Goal: Use online tool/utility: Use online tool/utility

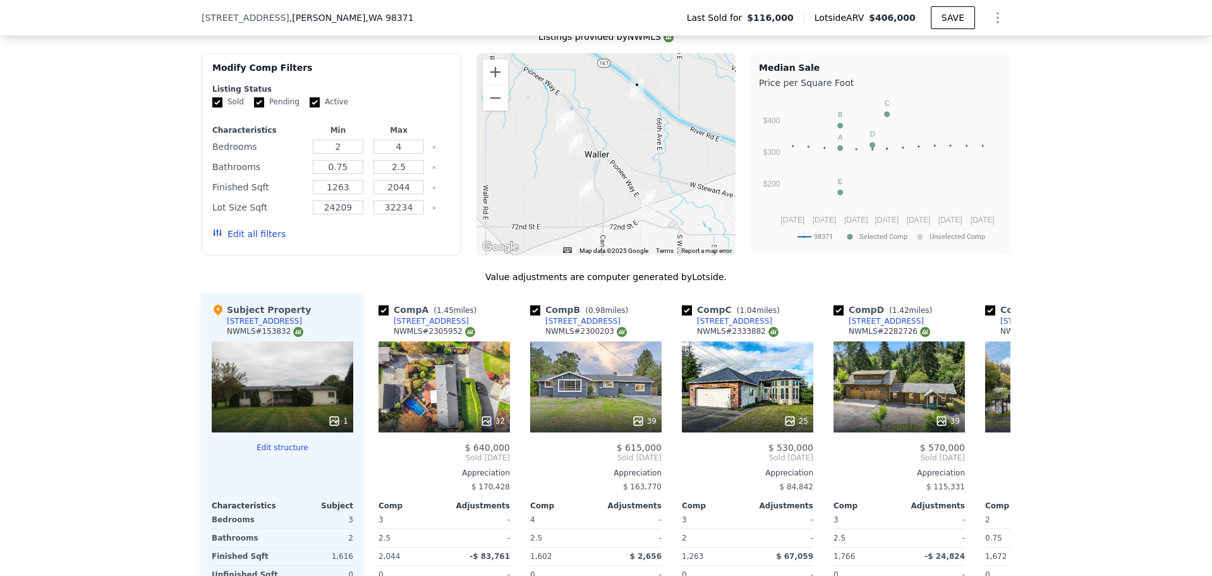
scroll to position [1196, 0]
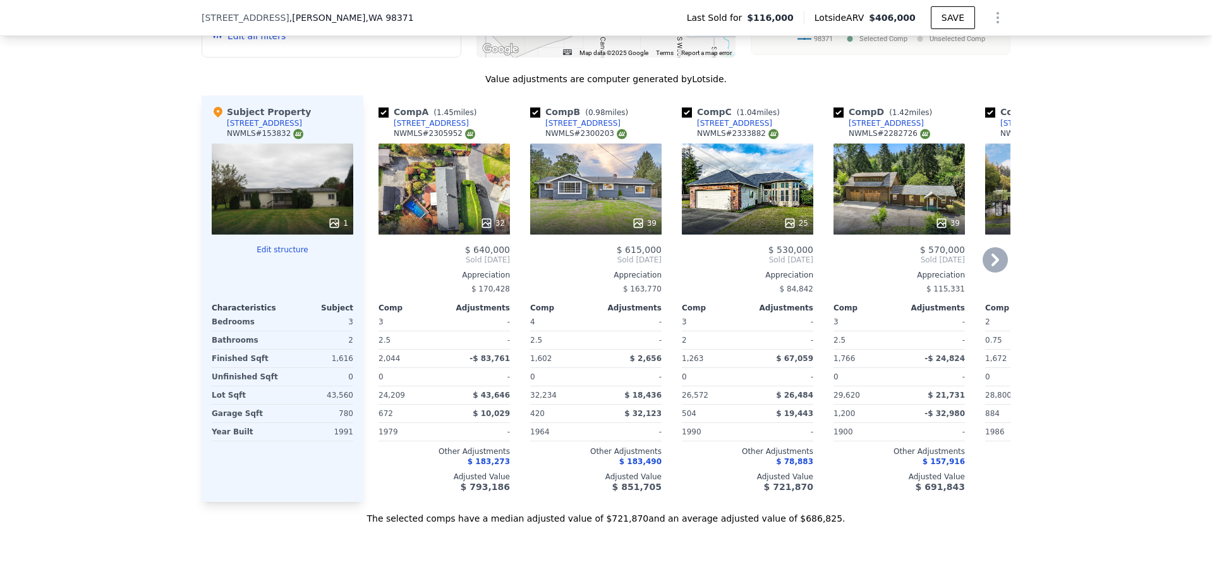
click at [424, 197] on div "32" at bounding box center [443, 188] width 131 height 91
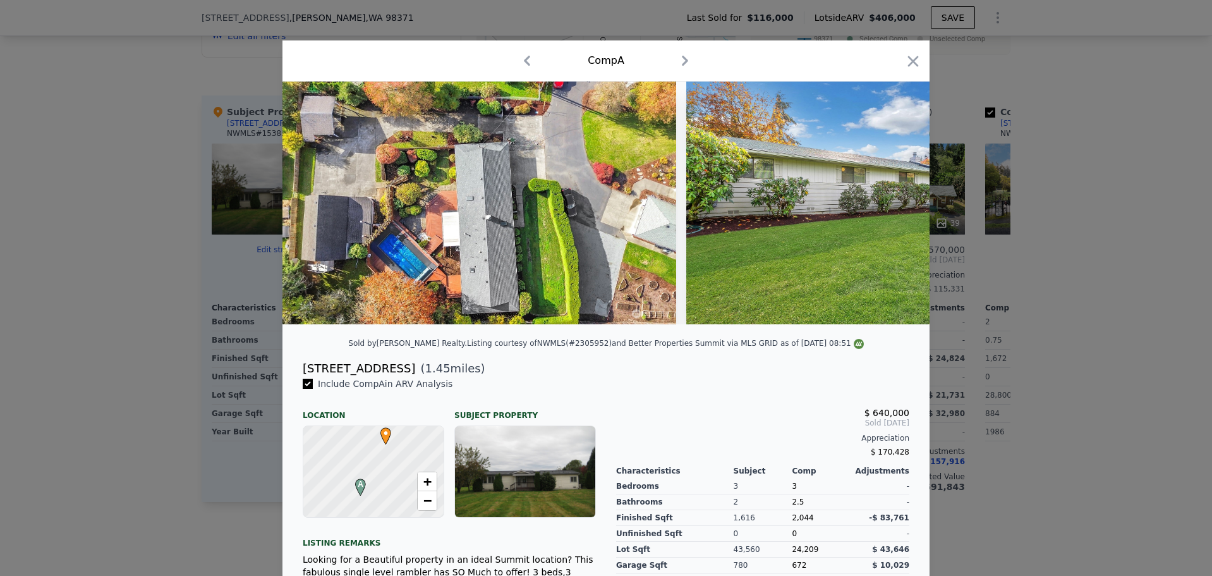
click at [907, 65] on icon "button" at bounding box center [913, 61] width 18 height 18
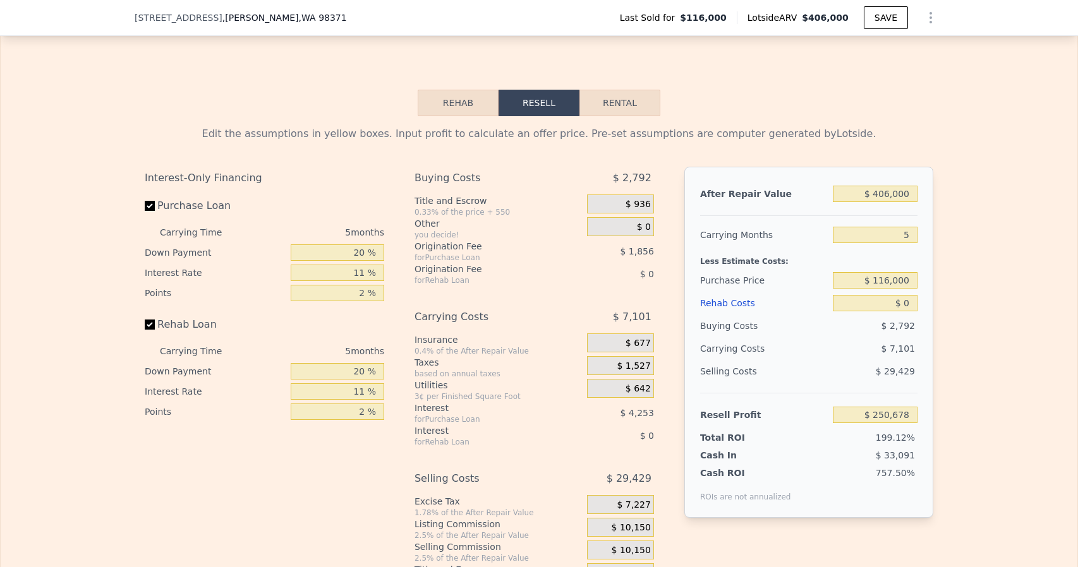
scroll to position [1704, 0]
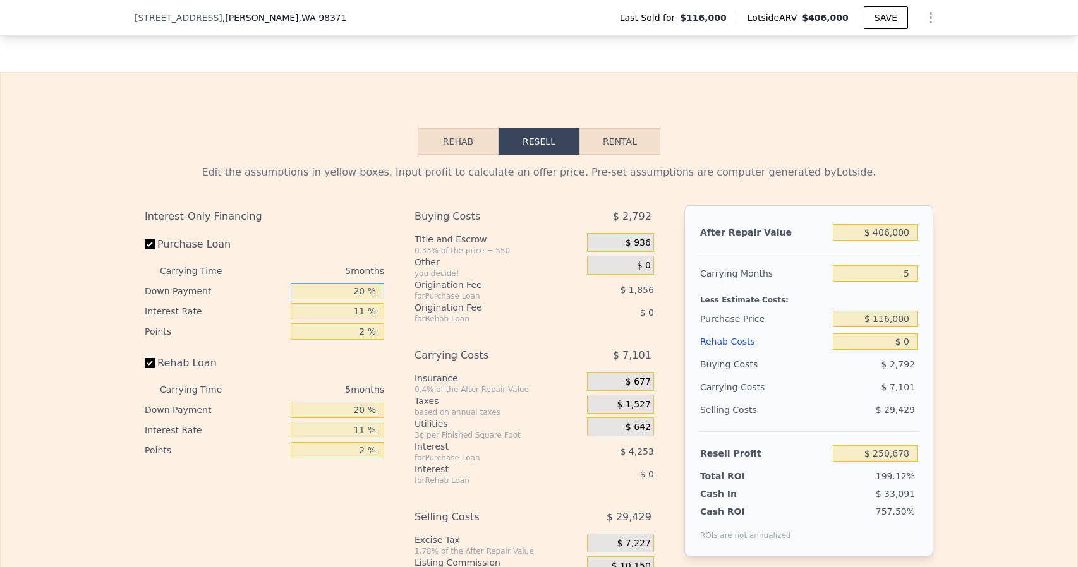
click at [357, 299] on input "20 %" at bounding box center [338, 291] width 94 height 16
type input "1 %"
type input "$ 249,227"
type input "10 %"
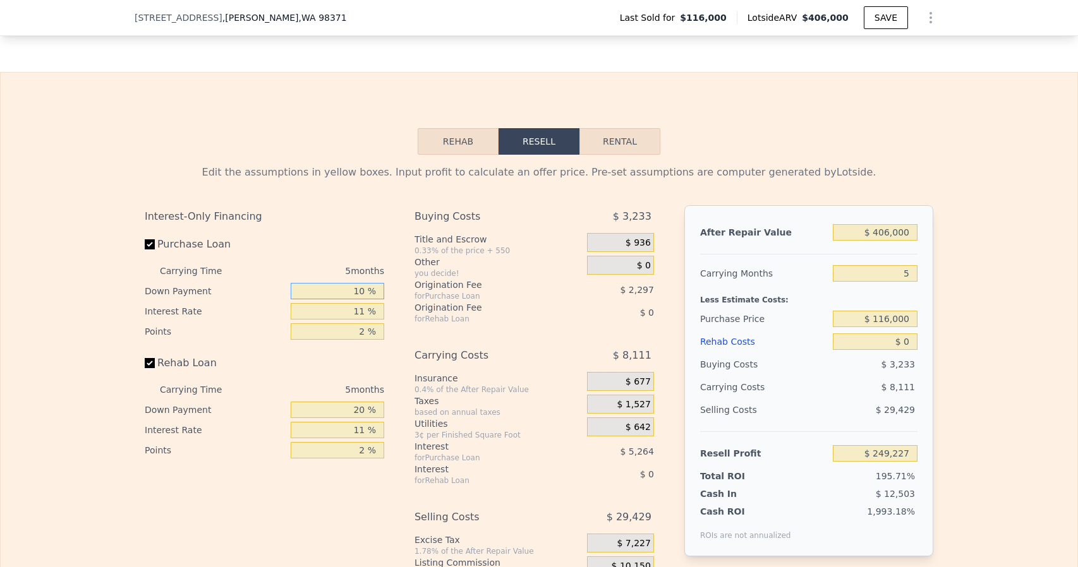
type input "$ 249,916"
type input "10 %"
type input "$ 250,351"
type input "10.5 %"
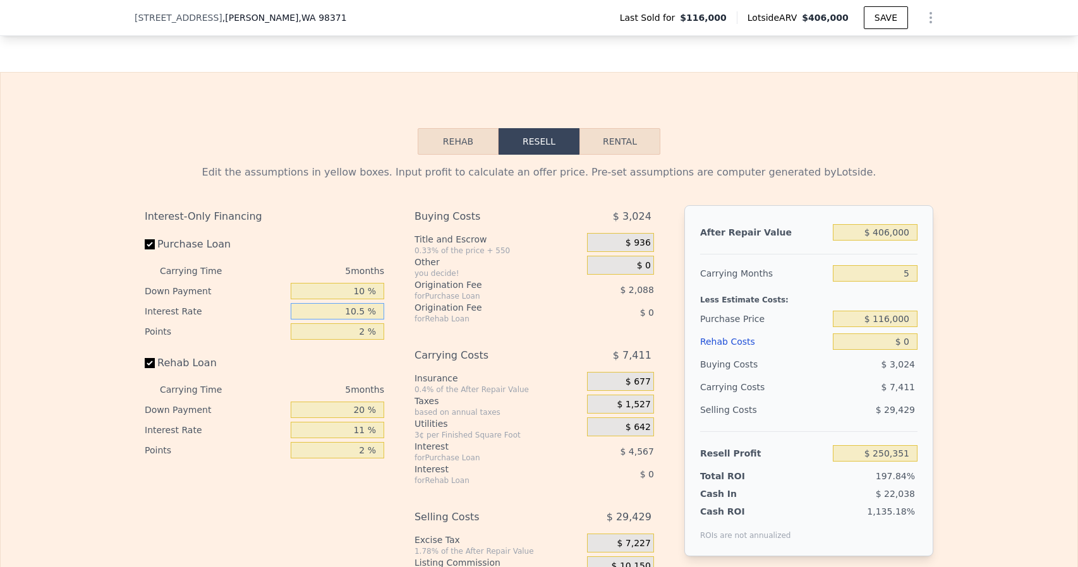
type input "$ 250,136"
type input "10.5 %"
type input "1 %"
type input "$ 251,180"
type input "1.2 %"
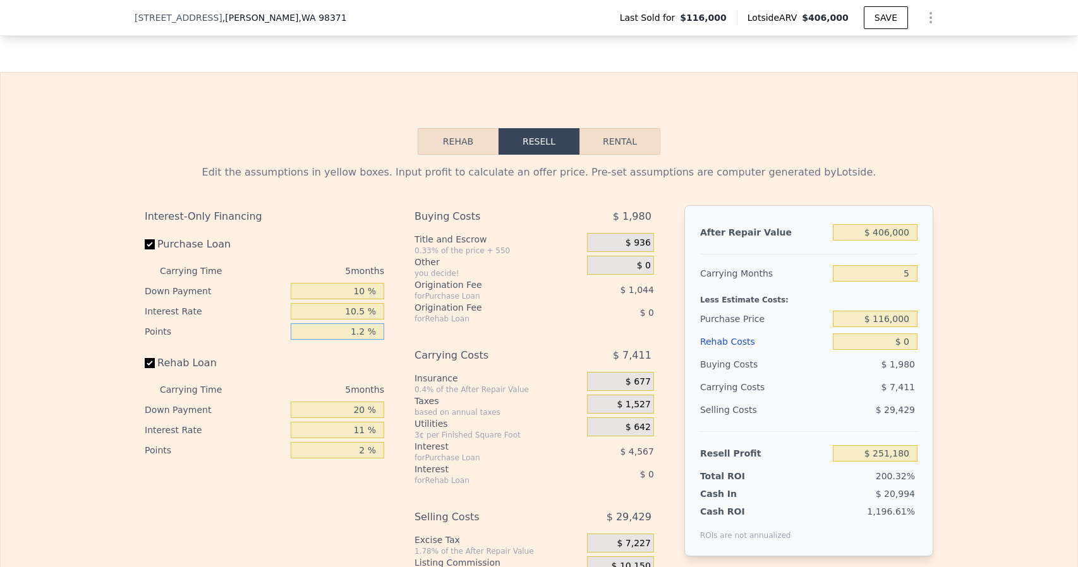
type input "$ 250,971"
type input "1.25 %"
type input "$ 250,919"
type input "1.25 %"
type input "10 %"
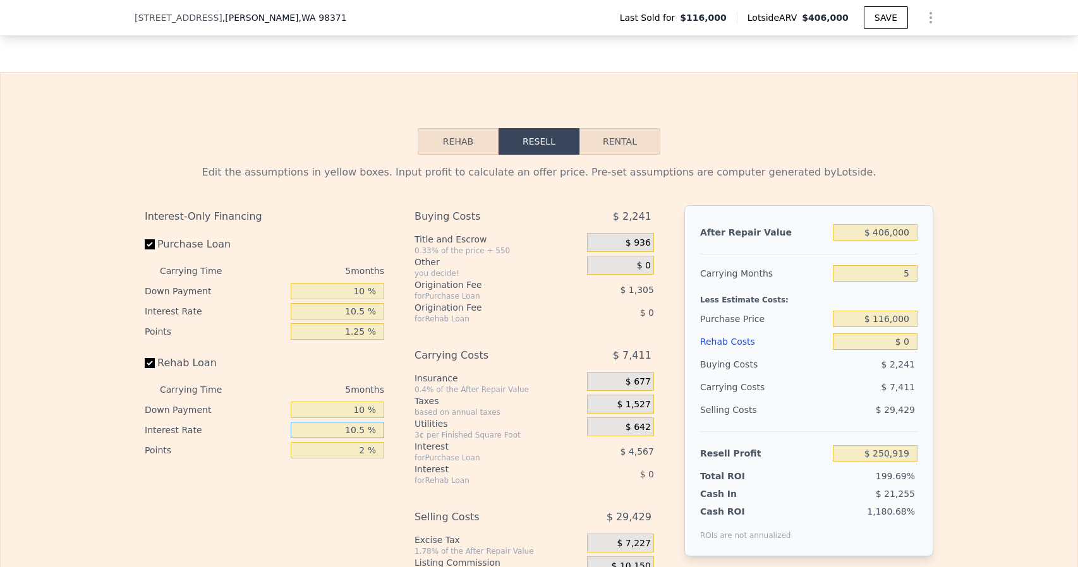
type input "10.5 %"
type input "1.25 %"
click at [454, 354] on div "Buying Costs $ 2,241 Title and Escrow 0.33% of the price + 550 $ 936 Other you …" at bounding box center [533, 414] width 239 height 419
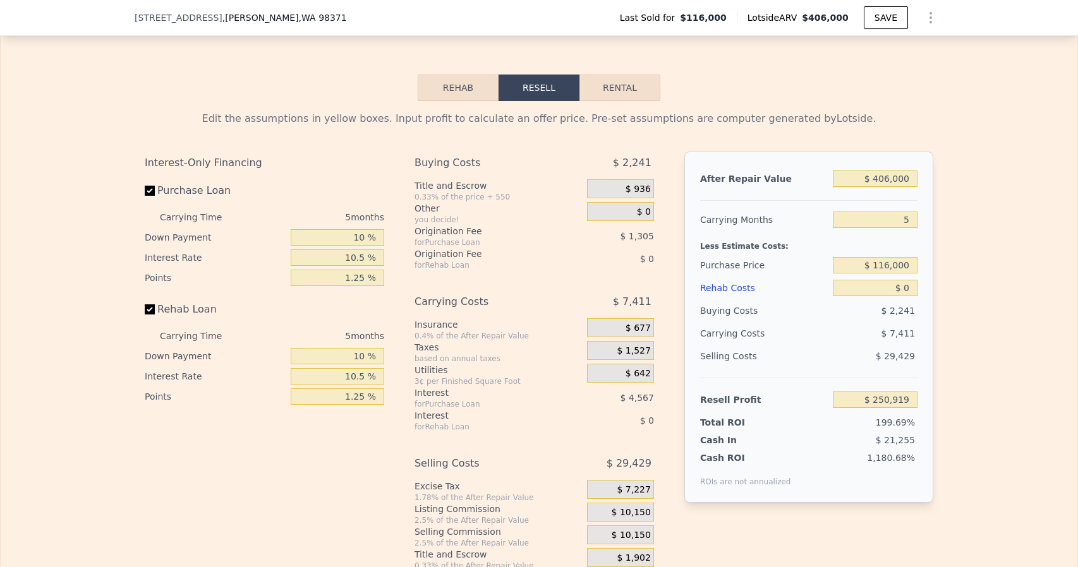
scroll to position [1767, 0]
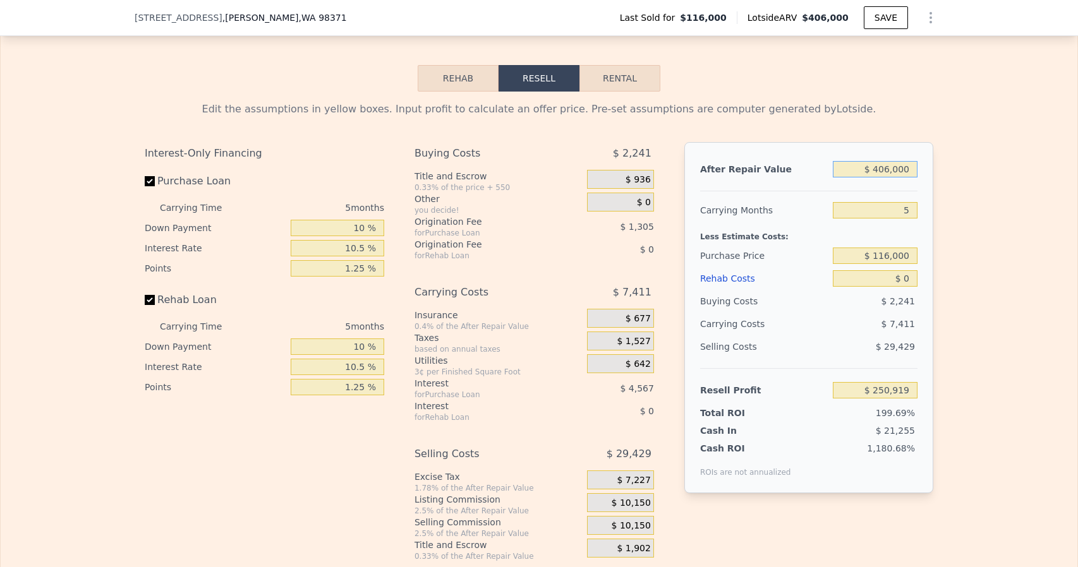
click at [884, 178] on input "$ 406,000" at bounding box center [875, 169] width 85 height 16
type input "$ 4"
type input "-$ 125,521"
type input "$ 49"
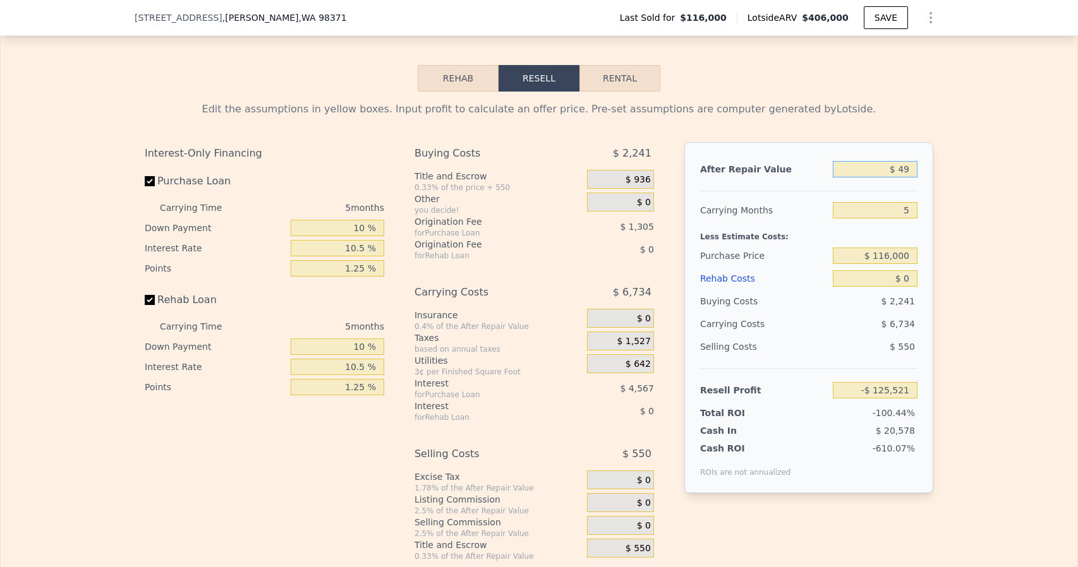
type input "-$ 125,479"
type input "$ 499"
type input "-$ 125,062"
type input "$ 4,990"
type input "-$ 120,899"
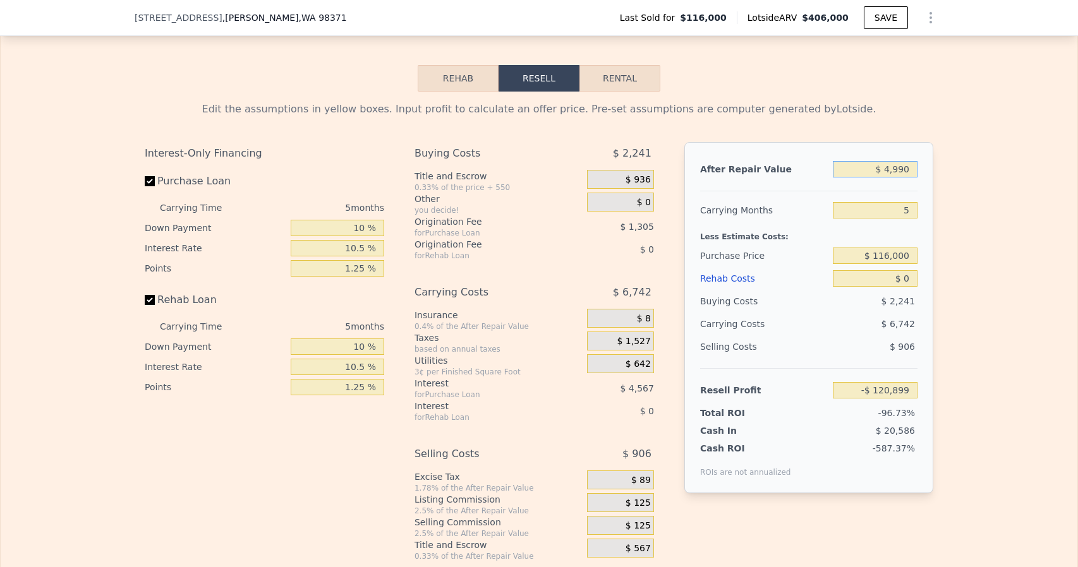
type input "$ 49,900"
type input "-$ 79,258"
type input "$ 499,000"
type input "$ 337,149"
type input "$ 499,000"
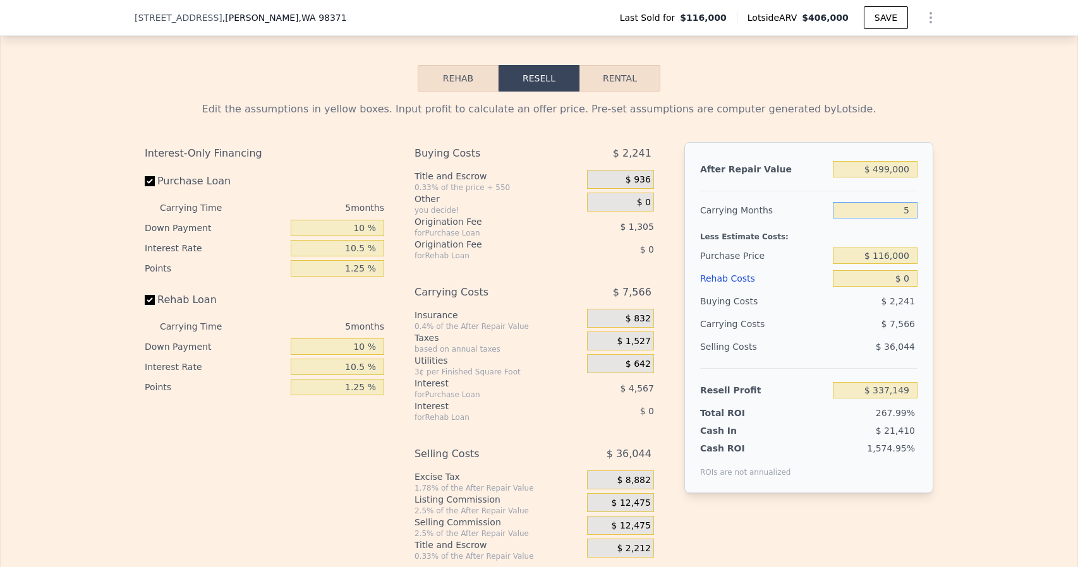
type input "6"
type input "$ 335,636"
type input "6"
type input "$ 325,000"
type input "$ 113,713"
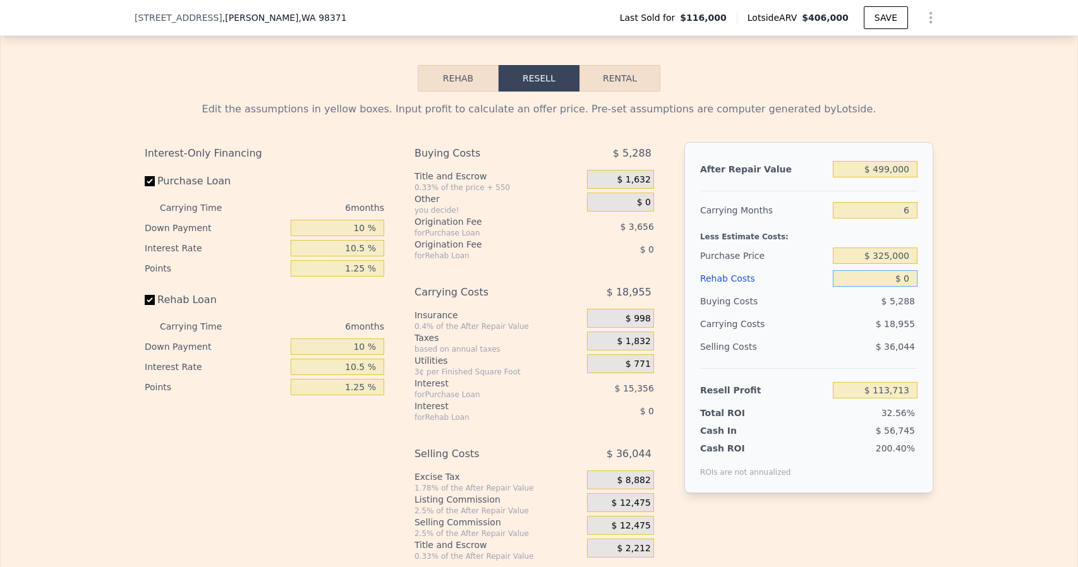
type input "$ 8"
type input "$ 113,705"
type input "$ 85"
type input "$ 113,621"
type input "$ 850"
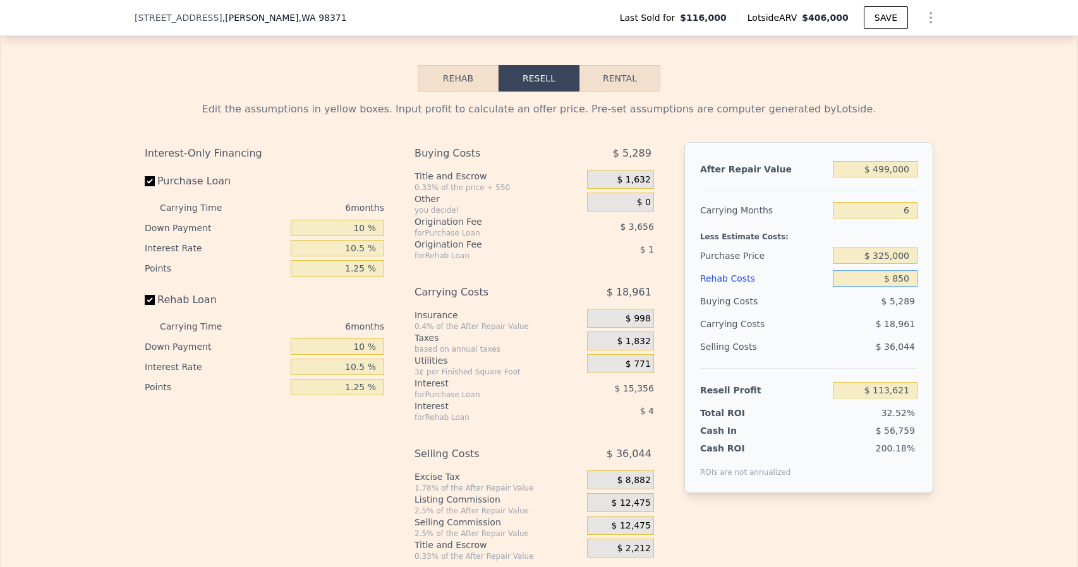
type input "$ 112,811"
type input "$ 8,500"
type input "$ 104,715"
type input "$ 85,000"
type input "$ 23,743"
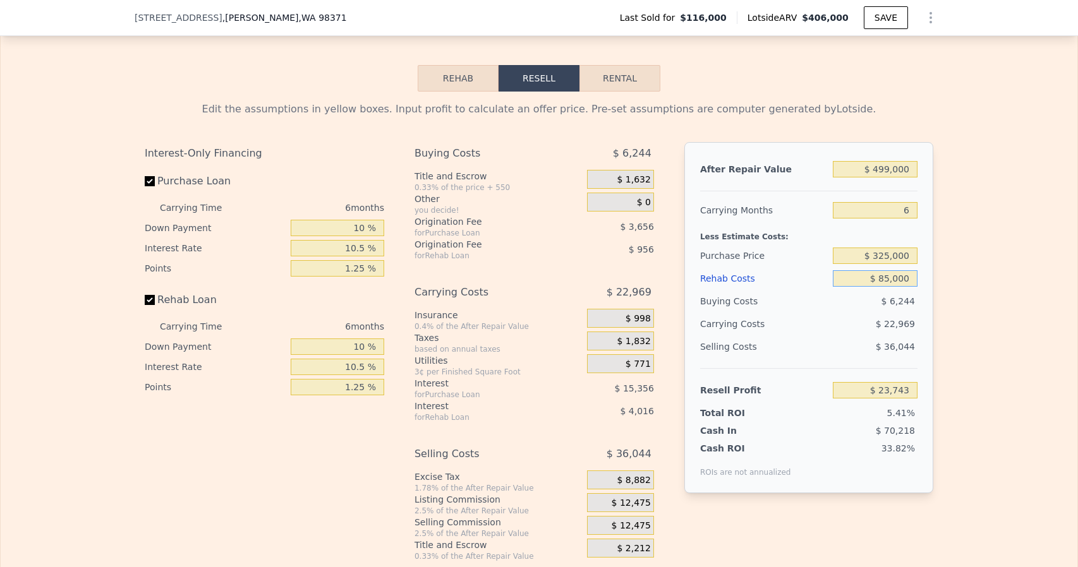
type input "$ 85,000"
click at [772, 492] on div "After Repair Value $ 499,000 Carrying Months 6 Less Estimate Costs: Purchase Pr…" at bounding box center [808, 317] width 249 height 351
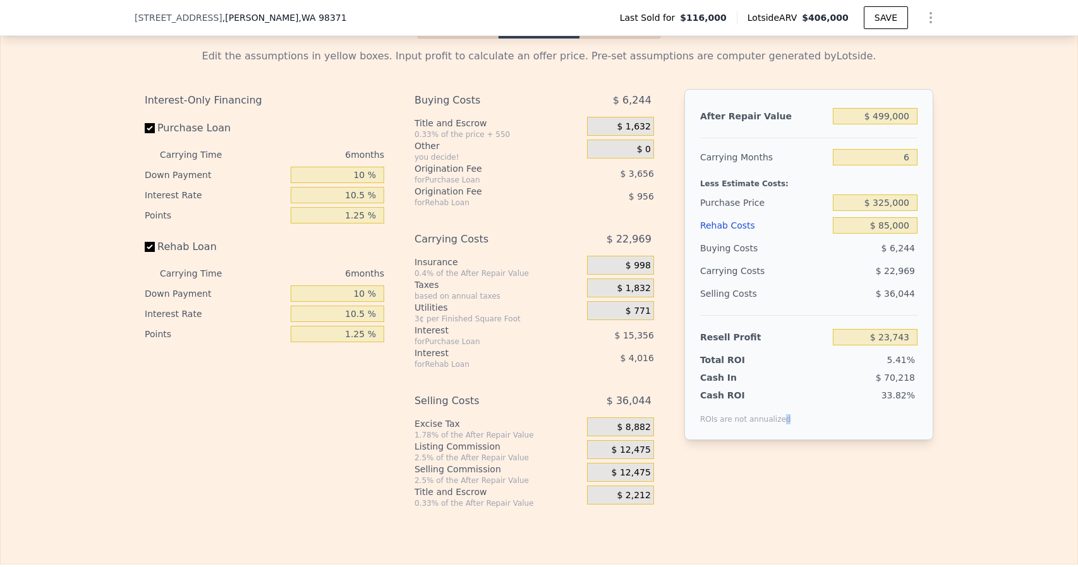
scroll to position [1830, 0]
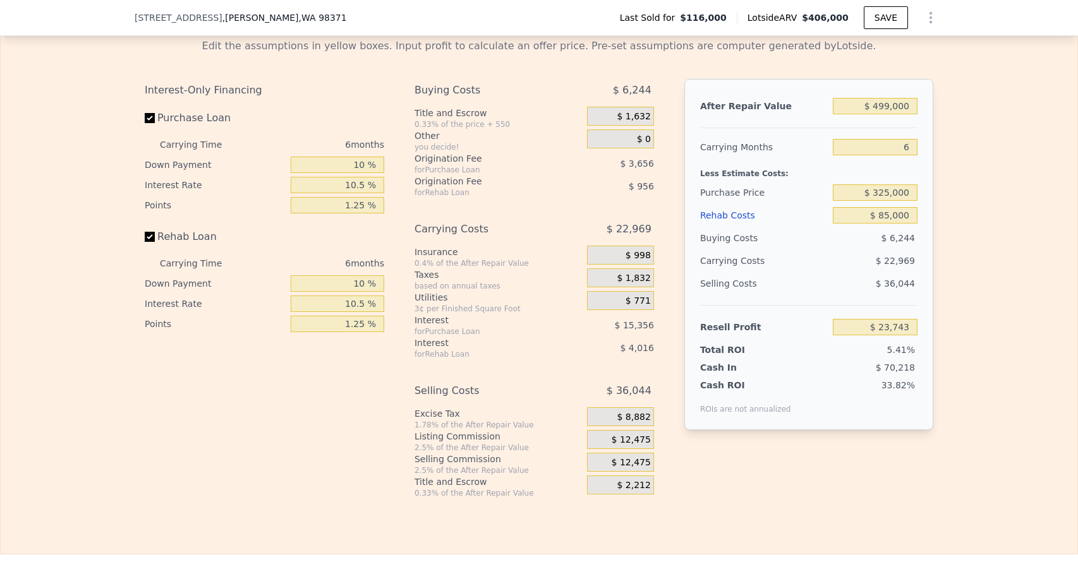
click at [637, 446] on span "$ 12,475" at bounding box center [631, 440] width 39 height 11
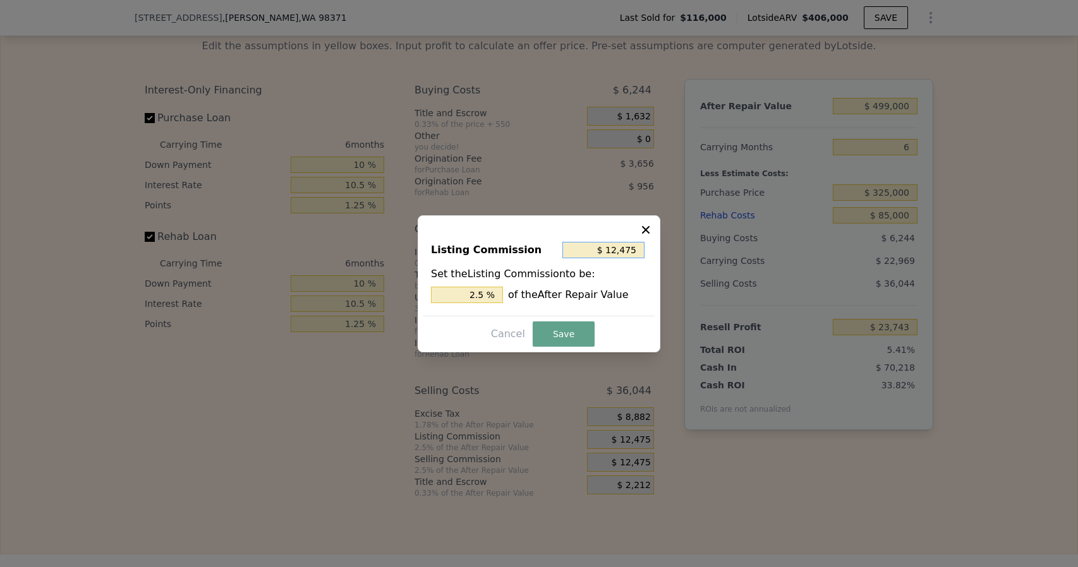
click at [635, 248] on input "$ 12,475" at bounding box center [603, 250] width 82 height 16
type input "$ 1"
type input "0.000 %"
type input "$ 12"
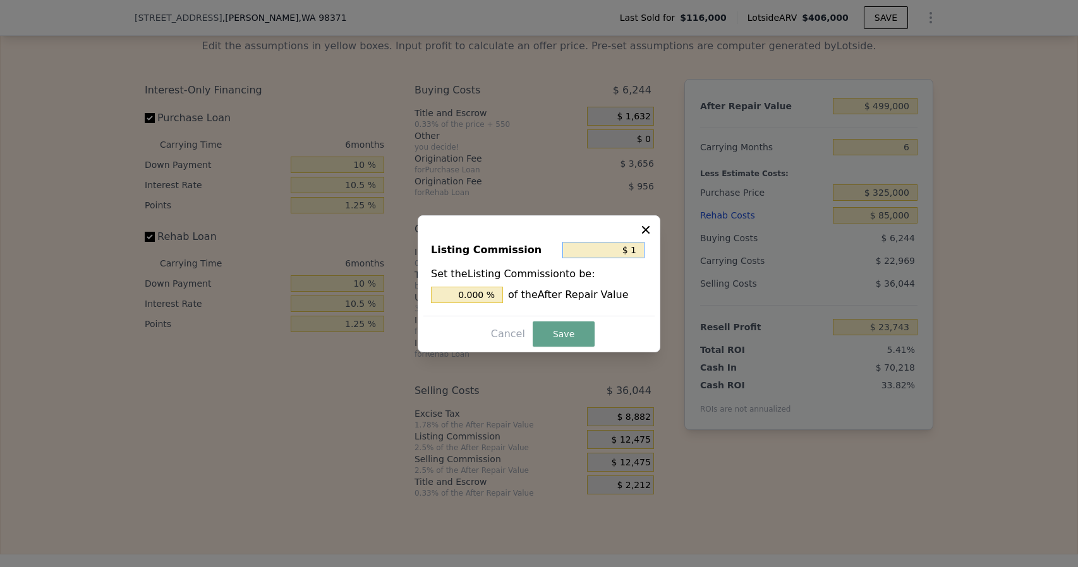
type input "0.002 %"
type input "$ 125"
type input "0.025 %"
type input "$ 1,250"
type input "0.251 %"
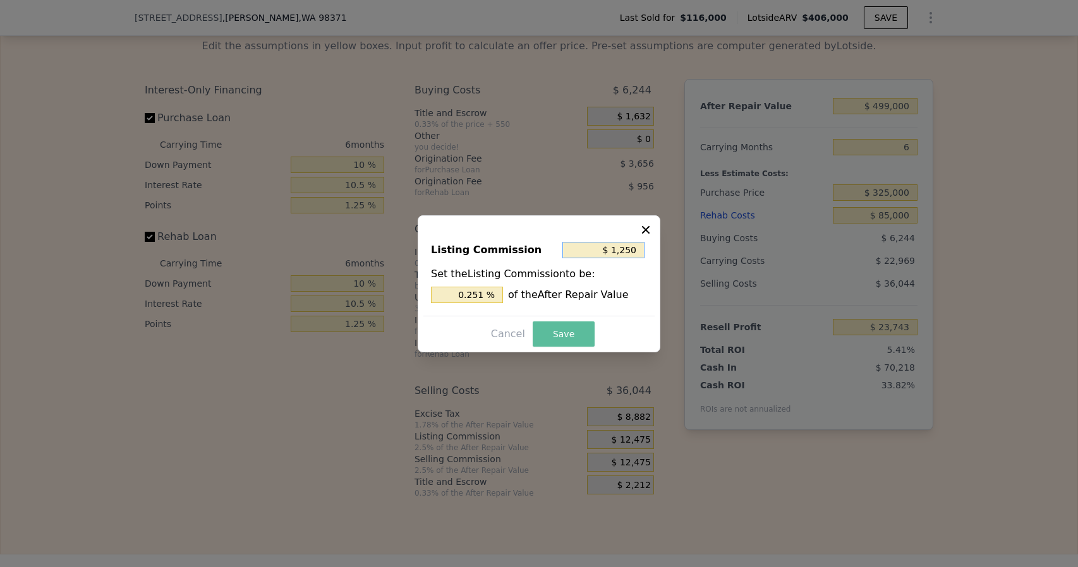
type input "$ 1,250"
click at [565, 337] on button "Save" at bounding box center [564, 334] width 62 height 25
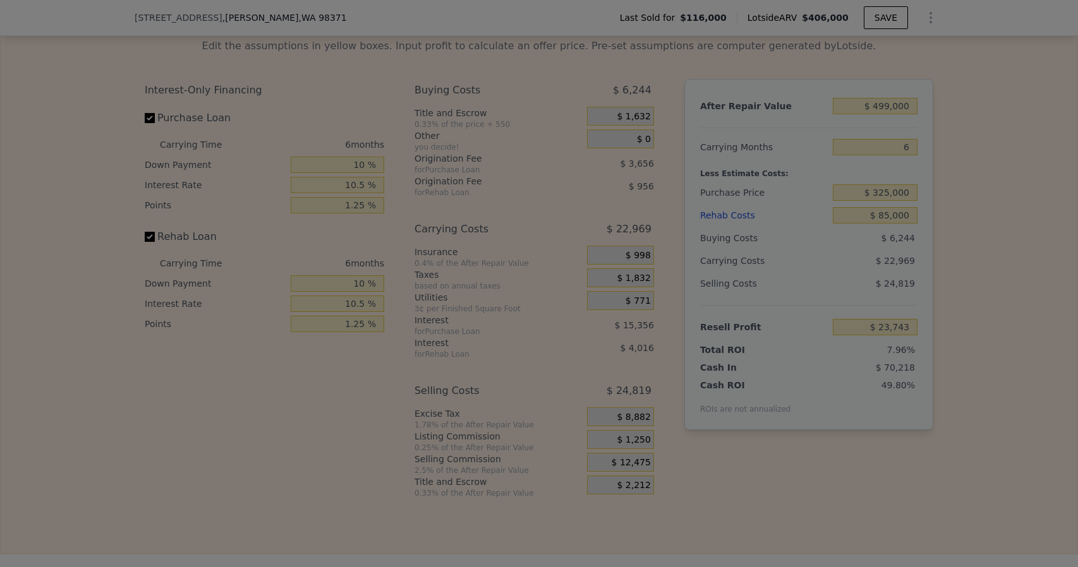
type input "$ 34,968"
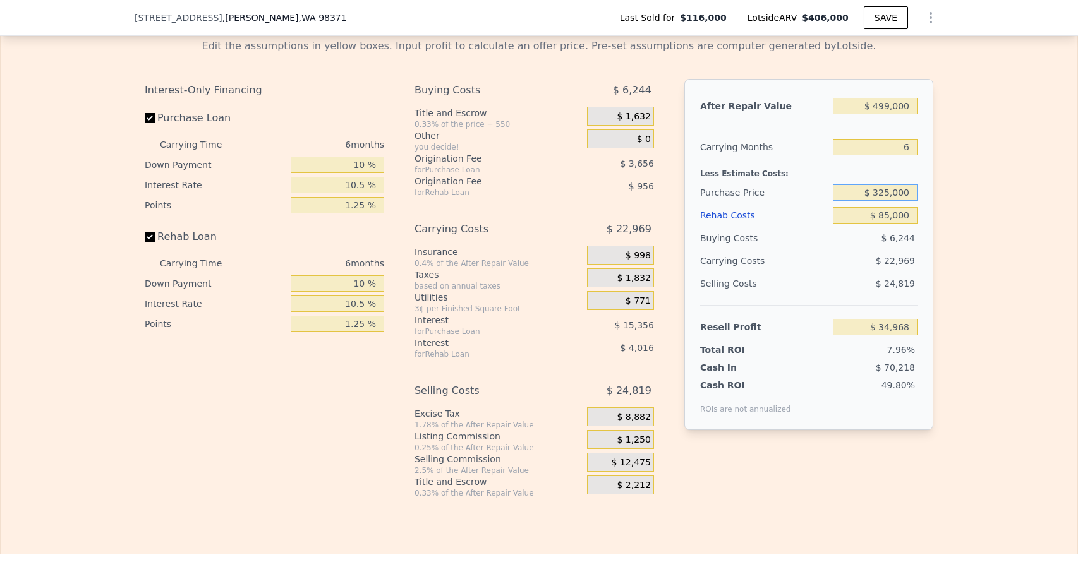
drag, startPoint x: 888, startPoint y: 208, endPoint x: 879, endPoint y: 209, distance: 8.9
click at [879, 201] on input "$ 325,000" at bounding box center [875, 192] width 85 height 16
type input "$ 300,000"
click at [1008, 354] on div "Edit the assumptions in yellow boxes. Input profit to calculate an offer price.…" at bounding box center [539, 263] width 1077 height 470
type input "$ 61,514"
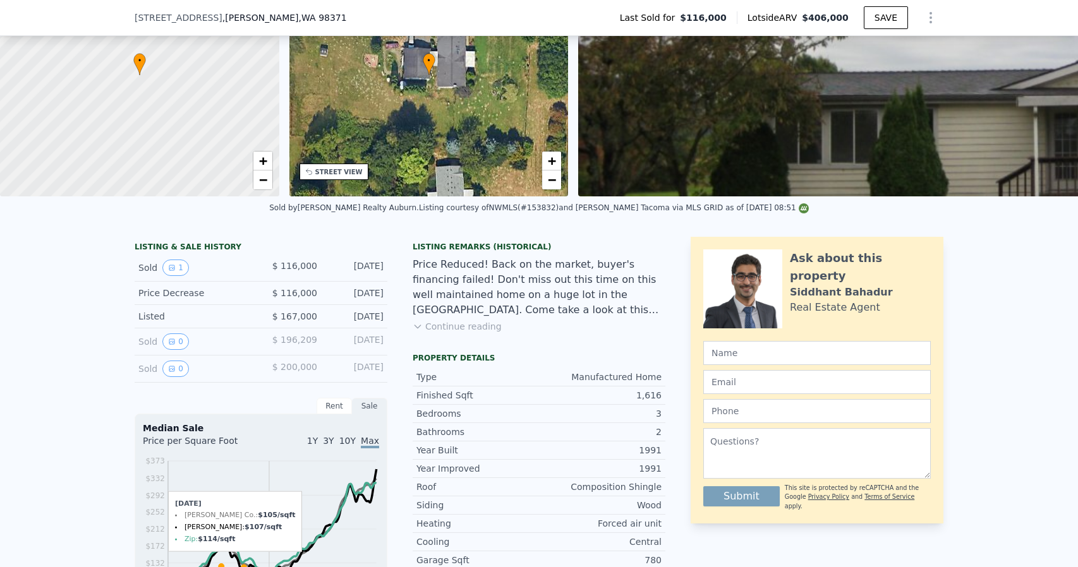
scroll to position [4, 0]
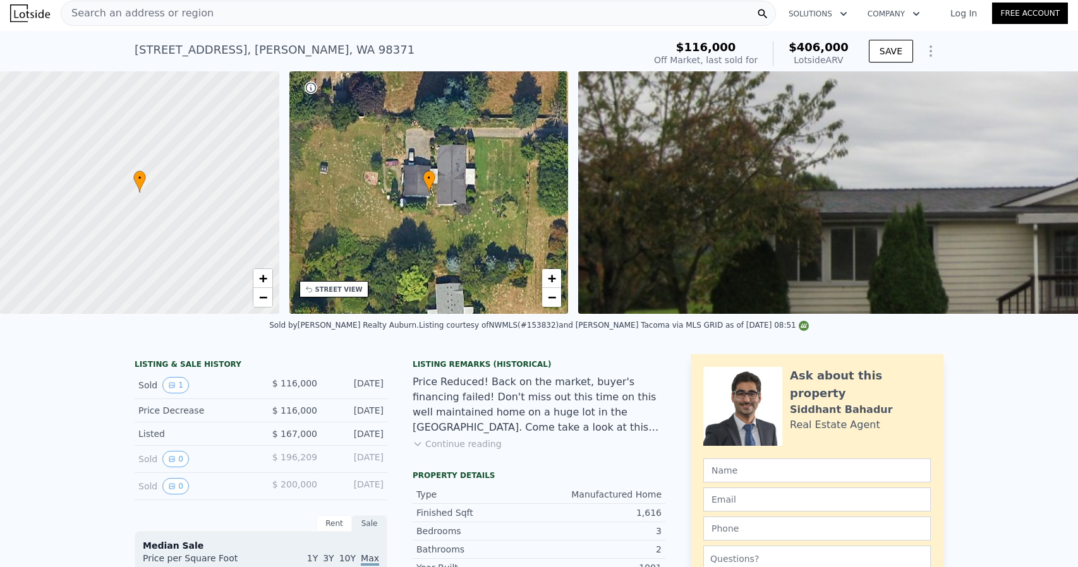
click at [322, 330] on div "Sold by [PERSON_NAME] Realty Auburn ." at bounding box center [344, 325] width 150 height 9
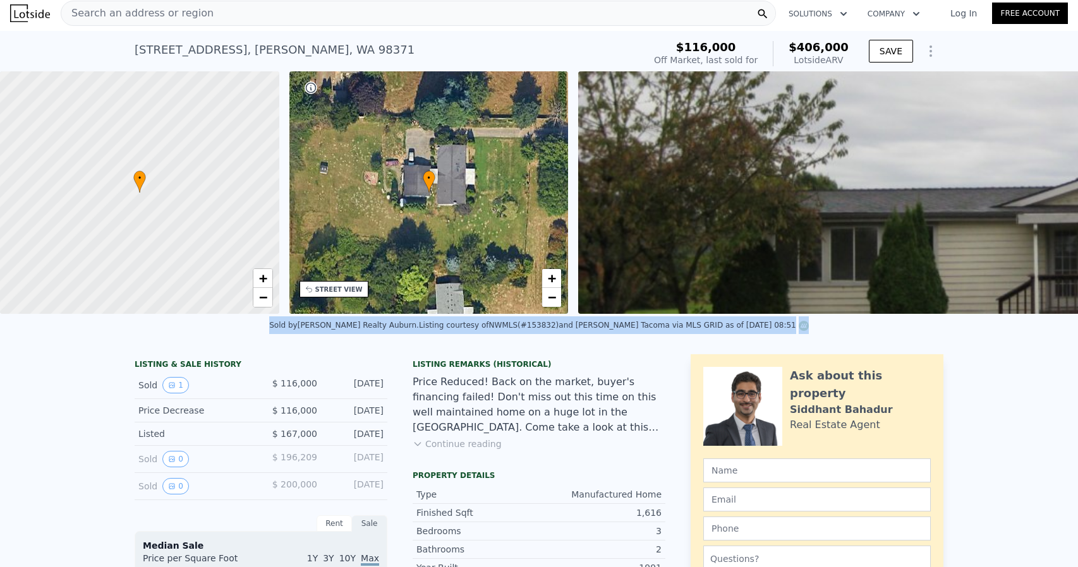
click at [322, 330] on div "Sold by [PERSON_NAME] Realty Auburn ." at bounding box center [344, 325] width 150 height 9
click at [262, 336] on div "Sold by [PERSON_NAME] Realty Auburn . Listing courtesy of NWMLS (#153832) and […" at bounding box center [539, 329] width 1078 height 30
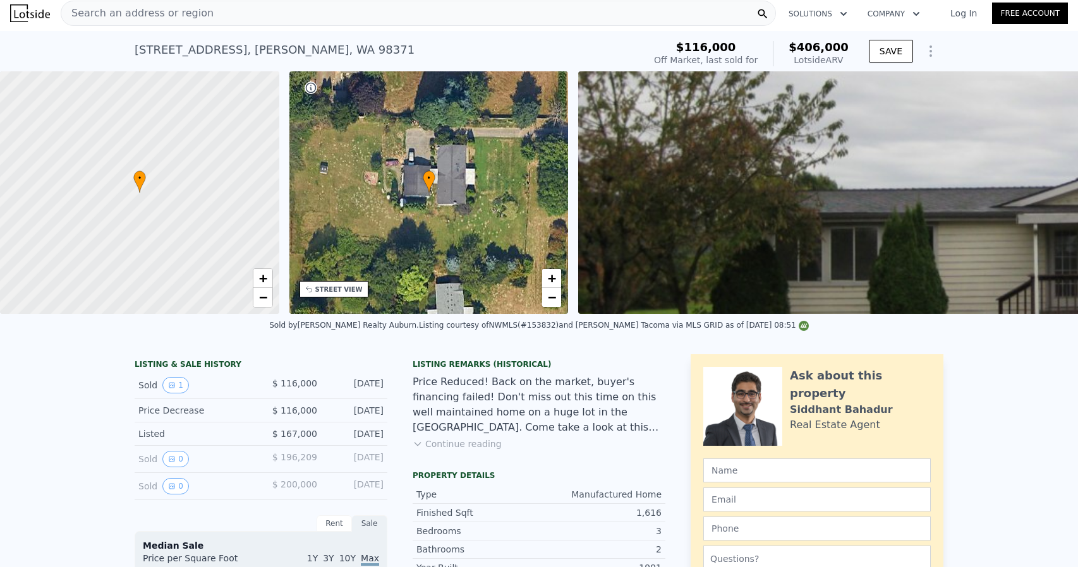
type input "$ 406,000"
type input "5"
type input "$ 0"
type input "$ 250,678"
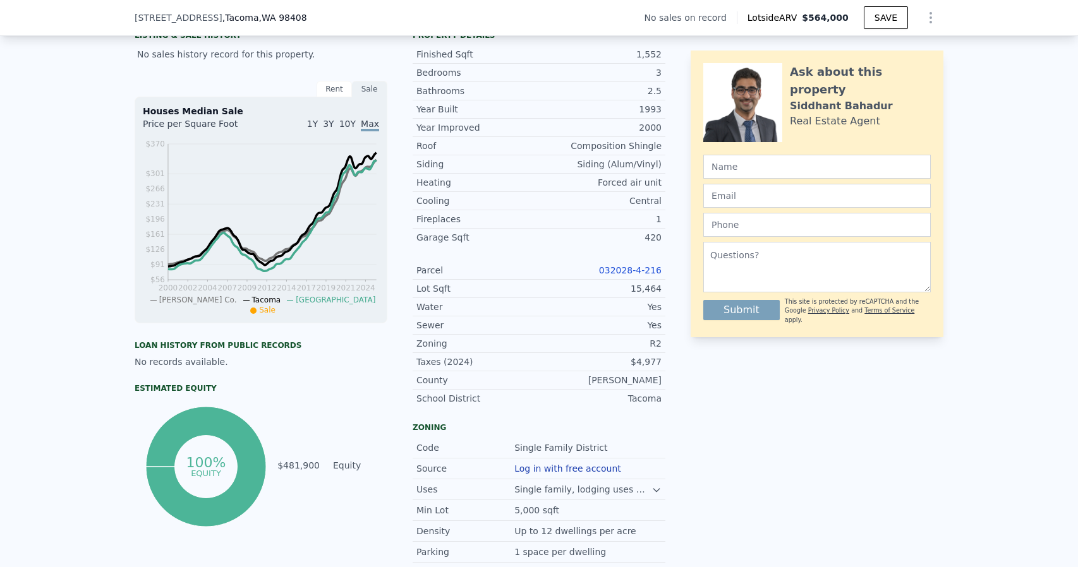
scroll to position [316, 0]
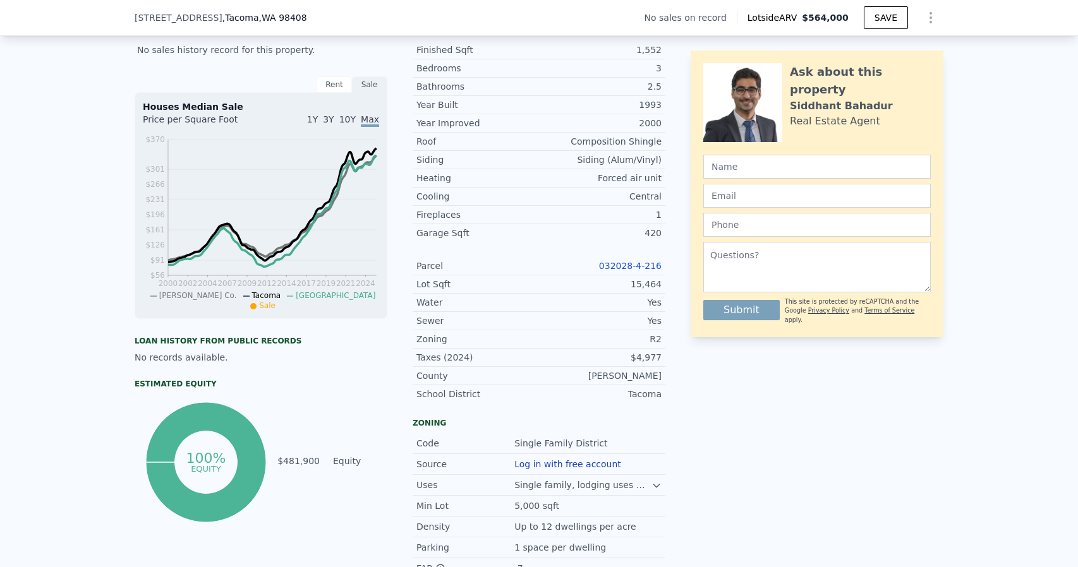
click at [625, 271] on link "032028-4-216" at bounding box center [630, 266] width 63 height 10
drag, startPoint x: 664, startPoint y: 274, endPoint x: 607, endPoint y: 272, distance: 56.9
click at [607, 272] on div "LISTING & SALE HISTORY No sales history record for this property. Rent Sale Ren…" at bounding box center [539, 341] width 809 height 641
copy link "032028-4-216"
